Goal: Task Accomplishment & Management: Use online tool/utility

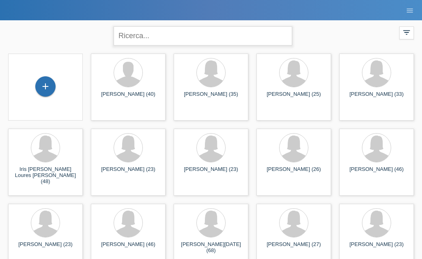
click at [151, 32] on input "text" at bounding box center [202, 35] width 178 height 19
type input "tina cadenazzi"
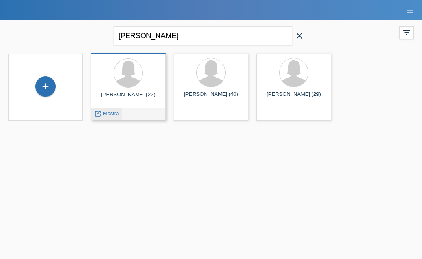
click at [110, 110] on span "Mostra" at bounding box center [111, 113] width 16 height 6
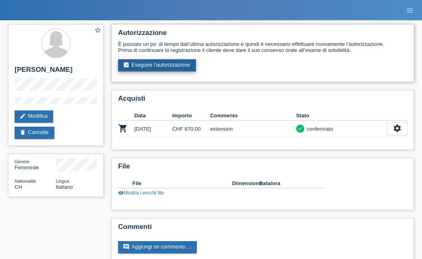
click at [169, 65] on link "assignment_turned_in Eseguire l’autorizzazione" at bounding box center [157, 65] width 78 height 12
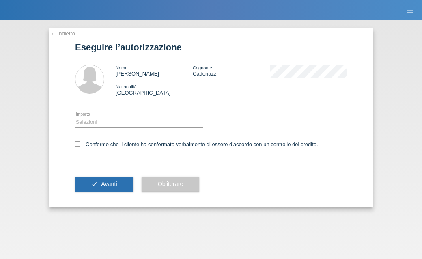
click at [123, 128] on div "Selezioni CHF 1.00 - CHF 499.00 CHF 500.00 - CHF 1'749.00 CHF 1'750.00 - CHF 3'…" at bounding box center [139, 122] width 128 height 21
click at [123, 122] on select "Selezioni CHF 1.00 - CHF 499.00 CHF 500.00 - CHF 1'749.00 CHF 1'750.00 - CHF 3'…" at bounding box center [139, 122] width 128 height 10
select select "2"
click at [75, 118] on select "Selezioni CHF 1.00 - CHF 499.00 CHF 500.00 - CHF 1'749.00 CHF 1'750.00 - CHF 3'…" at bounding box center [139, 122] width 128 height 10
click at [74, 143] on div "← Indietro Eseguire l’autorizzazione Nome [PERSON_NAME] Cognome Cadenazzi Natio…" at bounding box center [211, 117] width 324 height 179
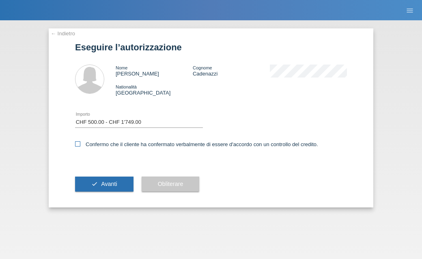
click at [77, 143] on icon at bounding box center [77, 143] width 5 height 5
click at [77, 143] on input "Confermo che il cliente ha confermato verbalmente di essere d'accordo con un co…" at bounding box center [77, 143] width 5 height 5
checkbox input "true"
click at [100, 189] on button "check Avanti" at bounding box center [104, 183] width 58 height 15
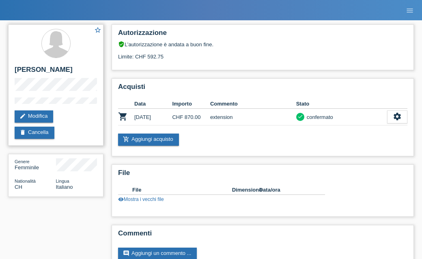
click at [102, 31] on div "star_border Elisabeth Cadenazzi edit Modifica delete Cancella" at bounding box center [55, 84] width 95 height 121
